Goal: Find specific page/section: Find specific page/section

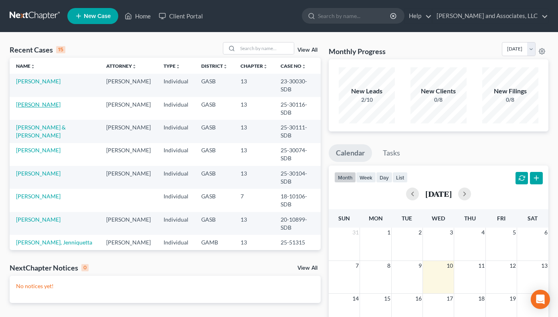
click at [57, 101] on link "Hayward, Whitney" at bounding box center [38, 104] width 44 height 7
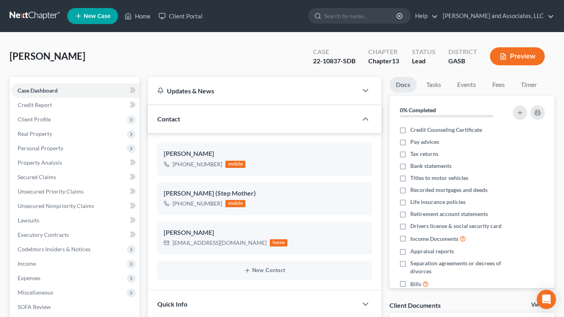
scroll to position [998, 0]
